Goal: Find contact information: Find contact information

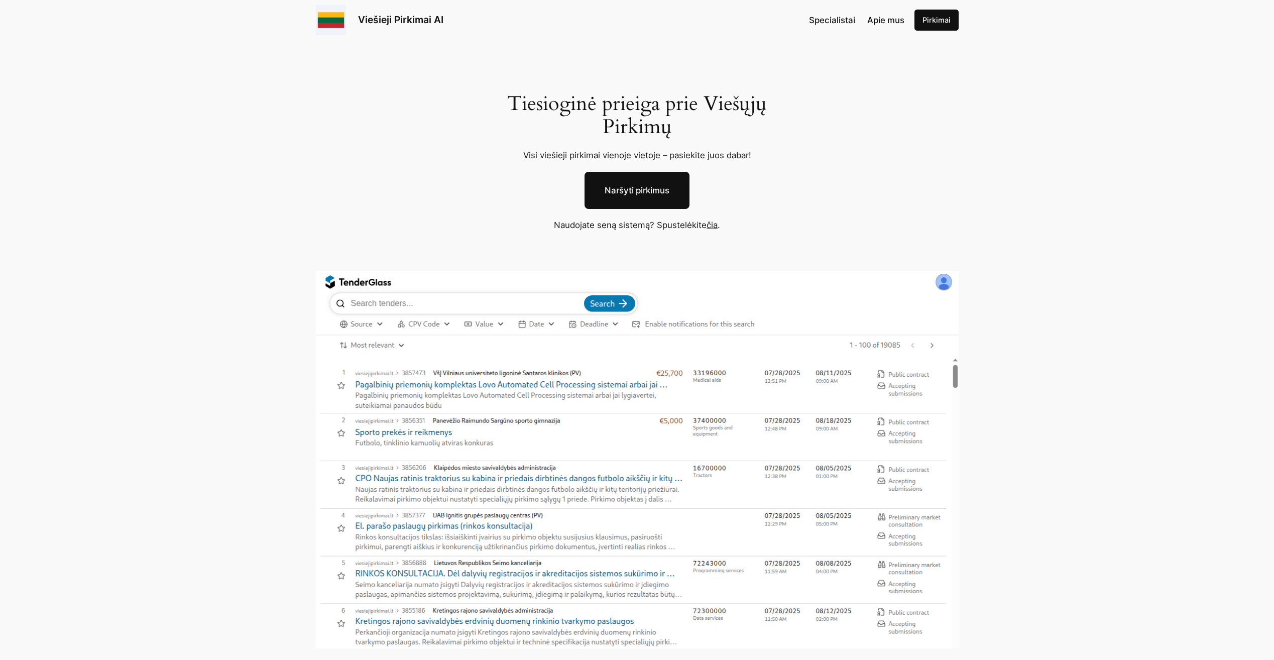
click at [426, 16] on link "Viešieji Pirkimai AI" at bounding box center [400, 20] width 85 height 12
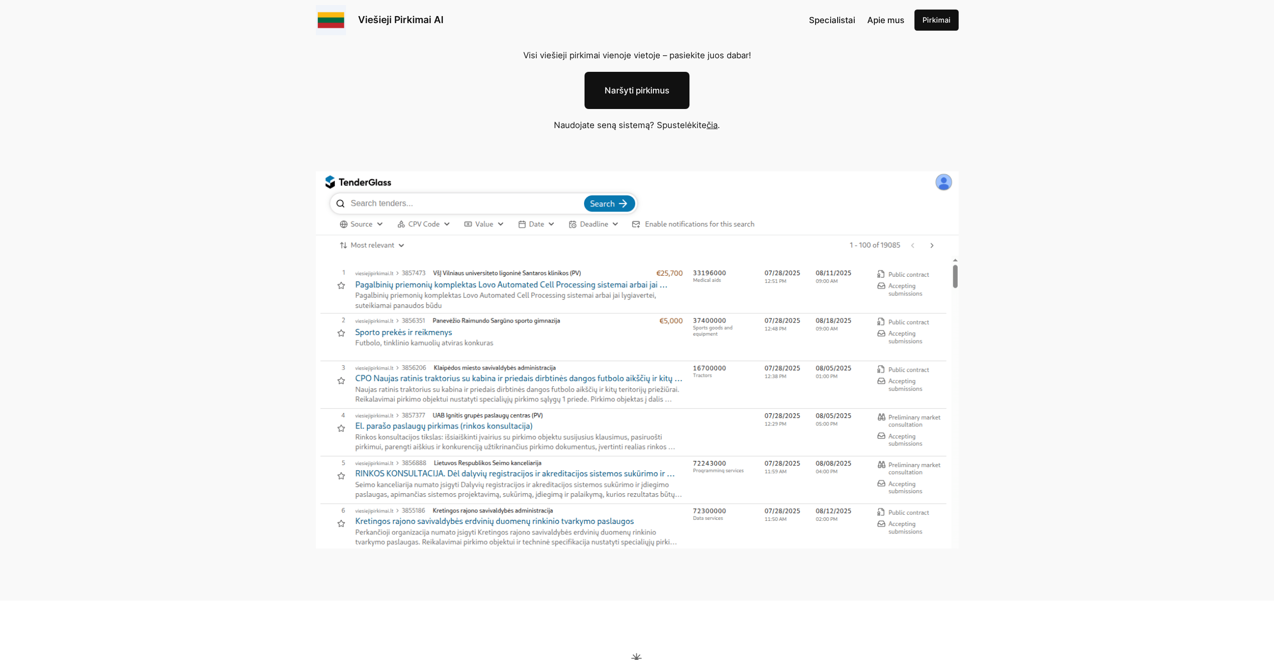
scroll to position [100, 0]
click at [895, 18] on span "Apie mus" at bounding box center [885, 20] width 37 height 10
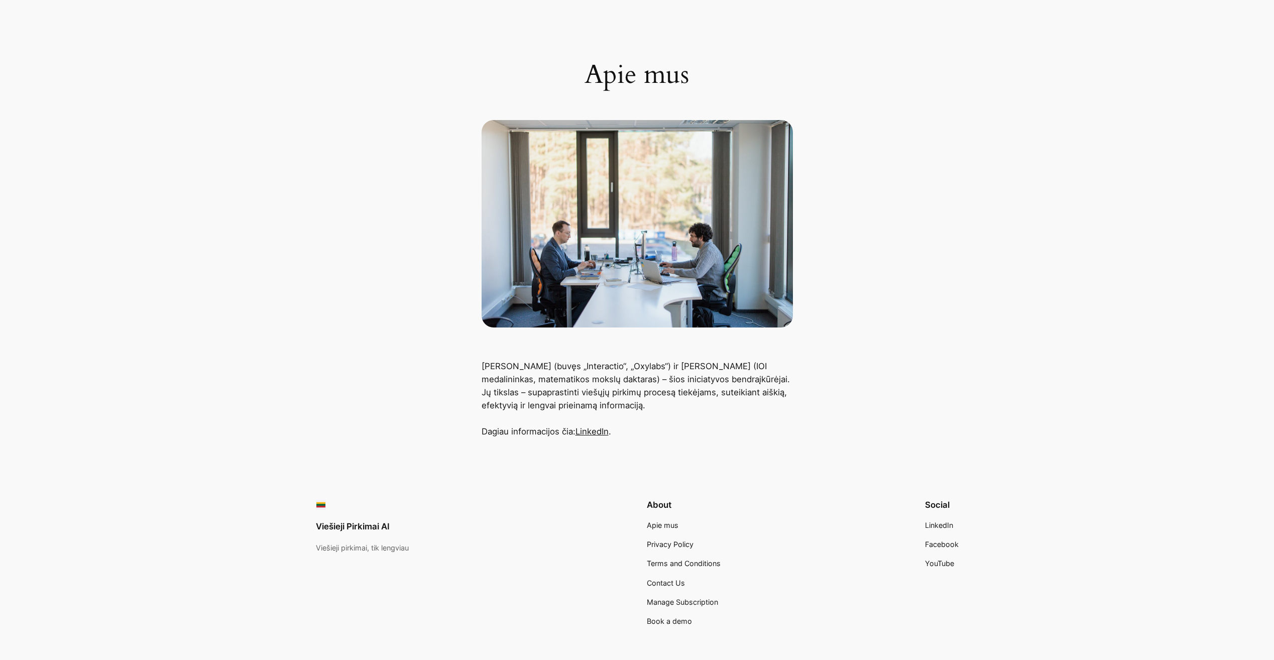
scroll to position [144, 0]
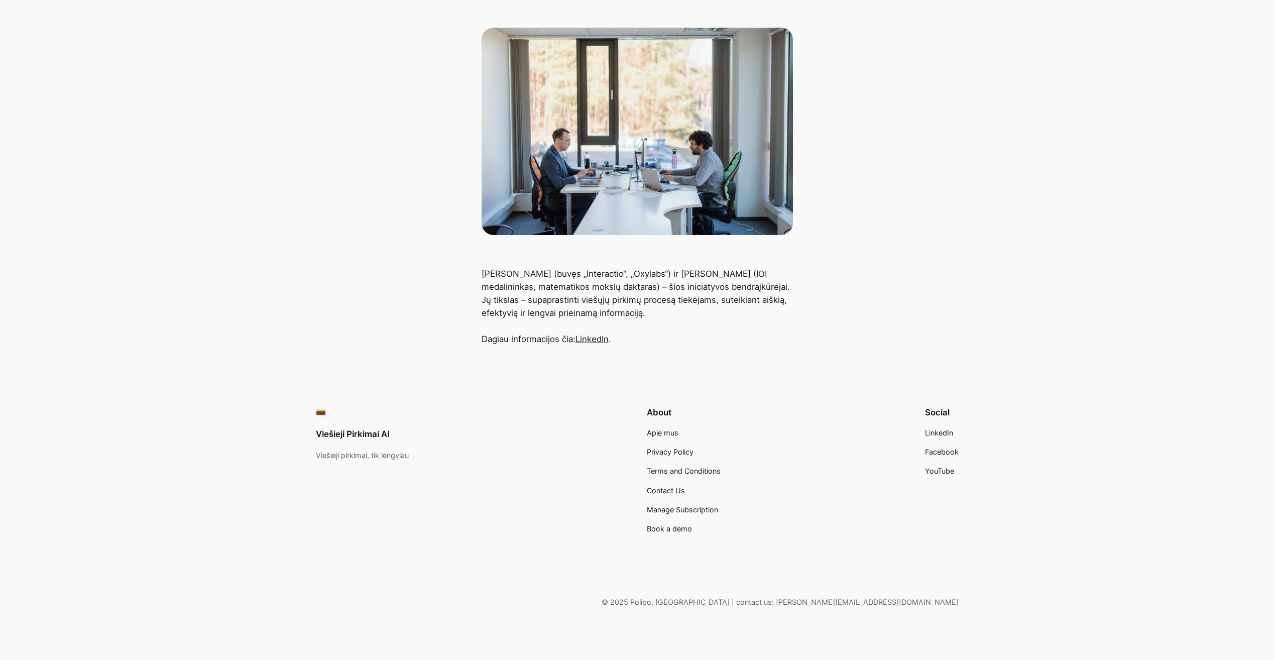
click at [593, 336] on link "LinkedIn" at bounding box center [592, 339] width 33 height 10
click at [264, 182] on div "Apie mus" at bounding box center [637, 70] width 1274 height 329
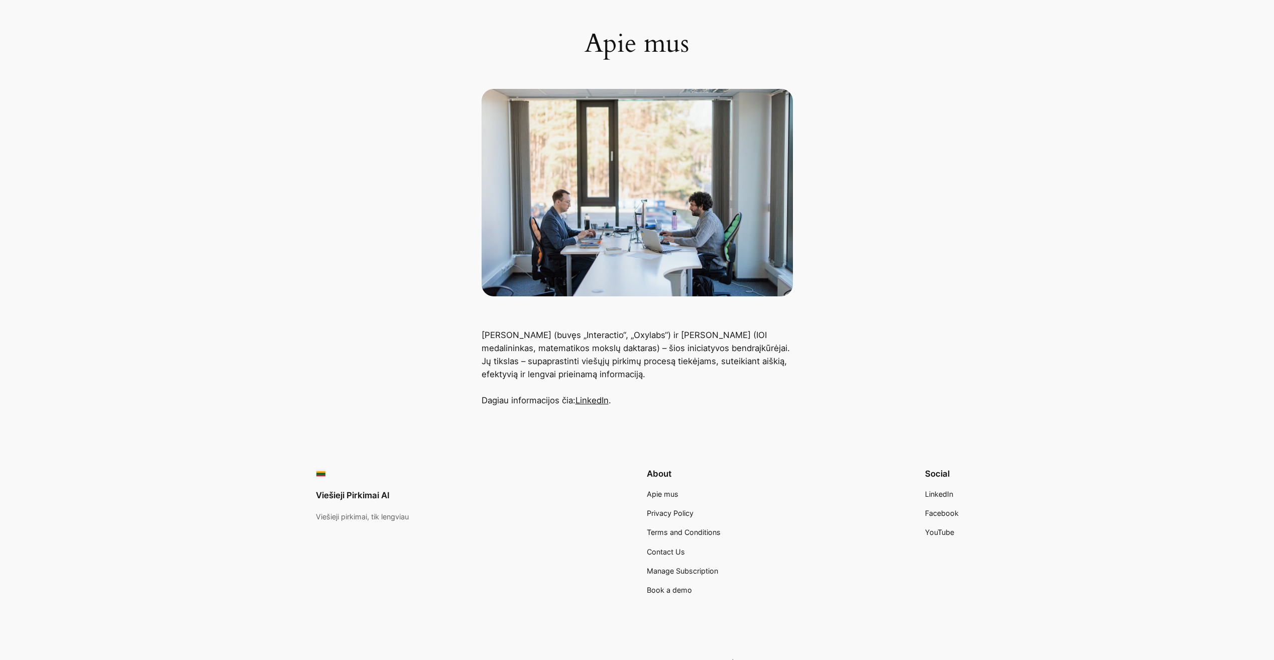
scroll to position [0, 0]
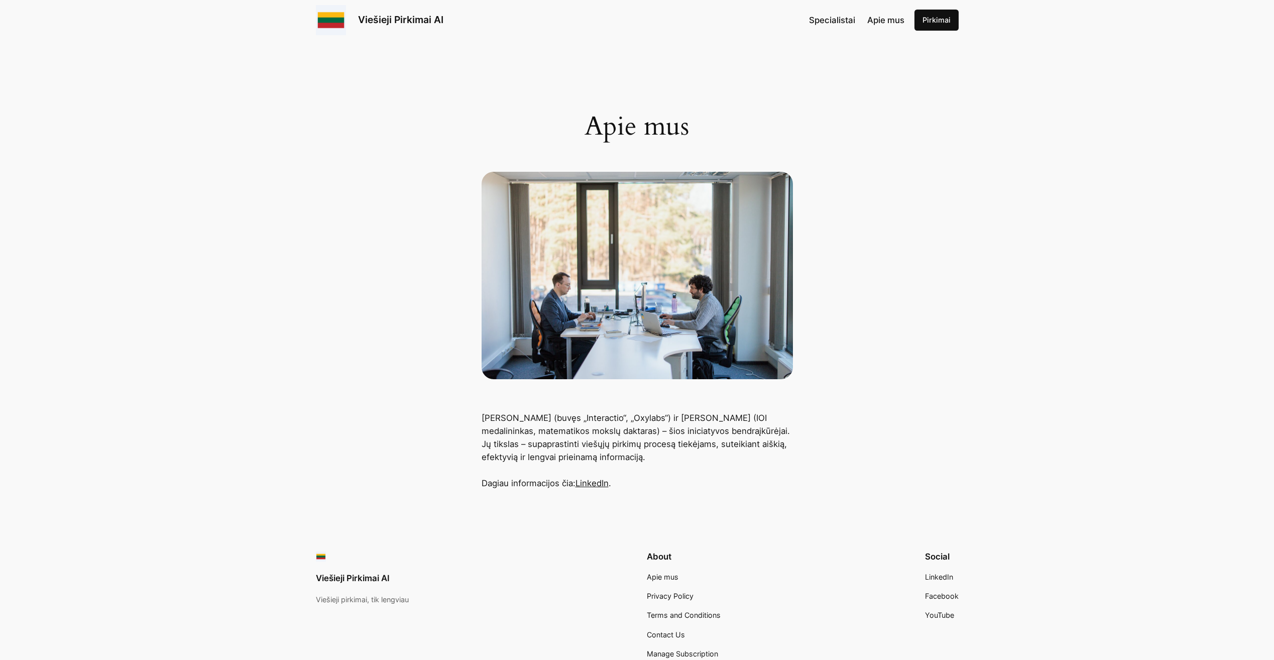
click at [401, 18] on link "Viešieji Pirkimai AI" at bounding box center [400, 20] width 85 height 12
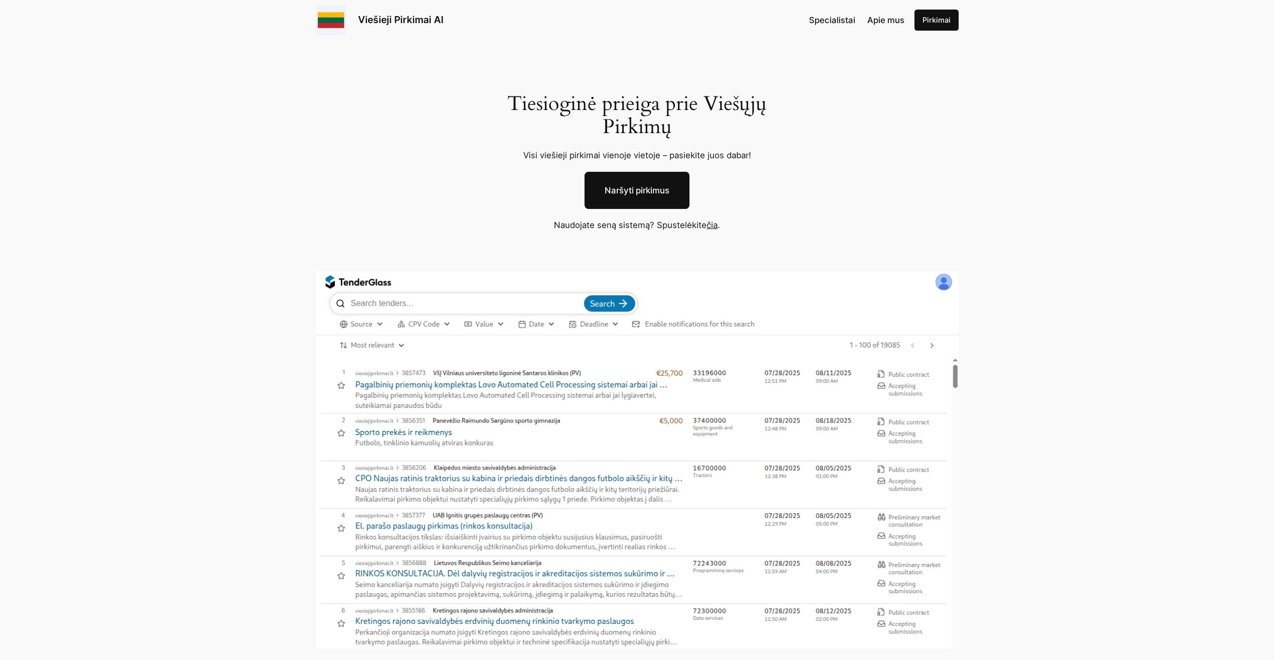
click at [713, 225] on link "čia" at bounding box center [712, 225] width 11 height 10
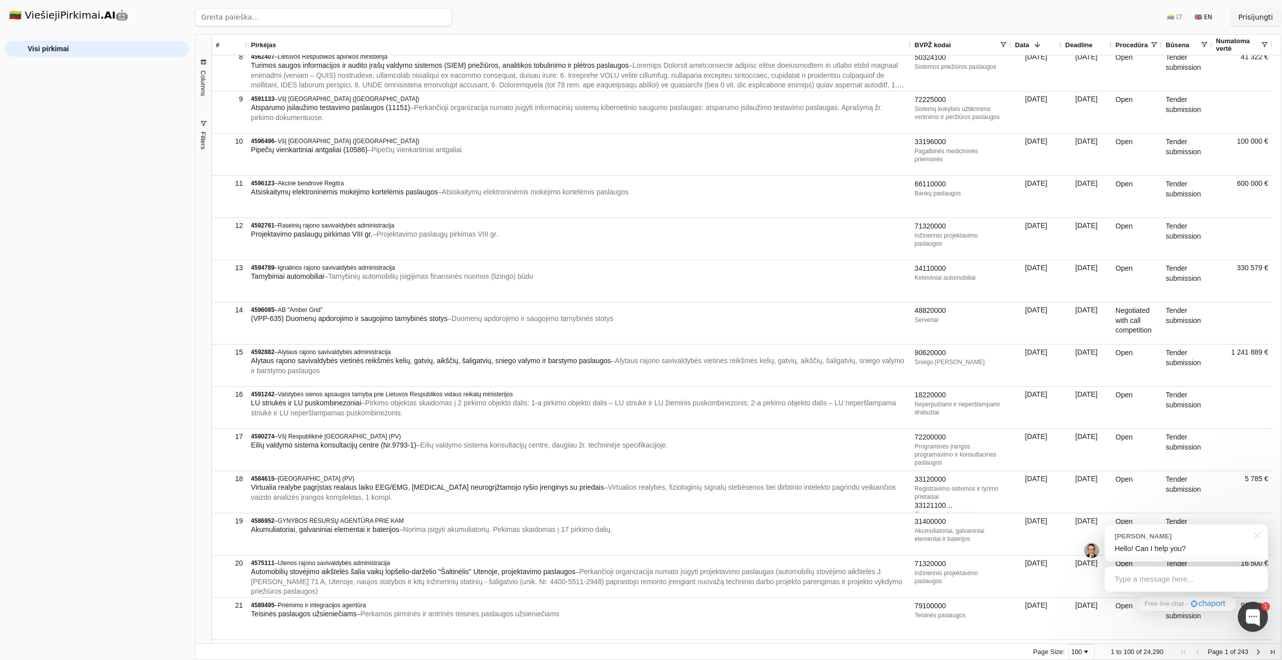
click at [306, 23] on input "search" at bounding box center [323, 17] width 257 height 18
type input "t"
